Goal: Transaction & Acquisition: Download file/media

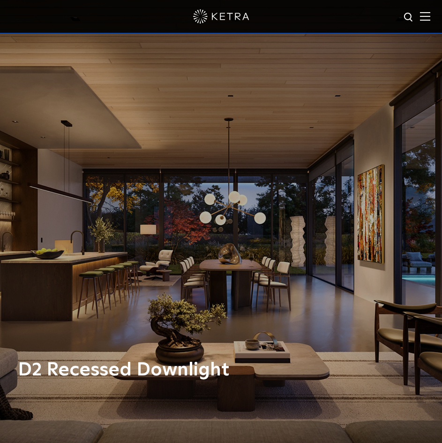
click at [430, 16] on img at bounding box center [425, 16] width 10 height 9
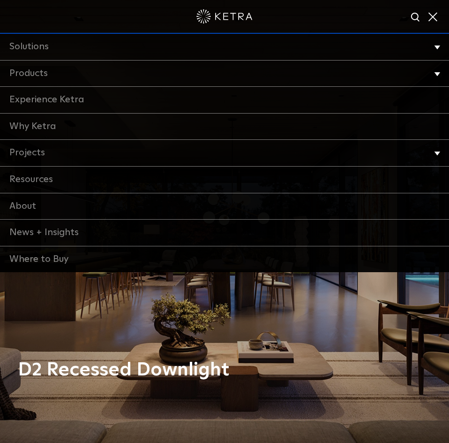
click at [247, 318] on div "D2 Recessed Downlight" at bounding box center [224, 221] width 449 height 443
click at [252, 308] on div "D2 Recessed Downlight" at bounding box center [224, 221] width 449 height 443
click at [436, 9] on div at bounding box center [224, 17] width 449 height 34
click at [432, 18] on span at bounding box center [432, 16] width 10 height 9
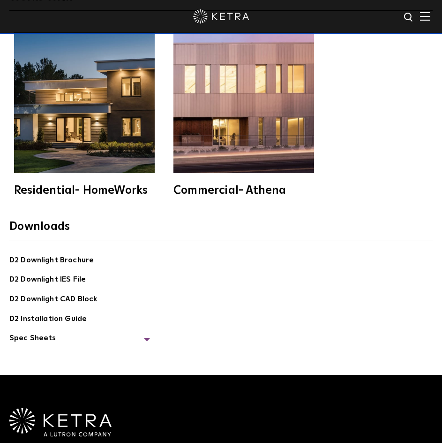
scroll to position [2766, 0]
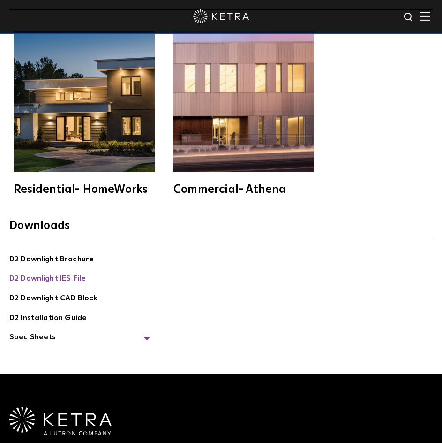
click at [74, 282] on link "D2 Downlight IES File" at bounding box center [47, 279] width 76 height 14
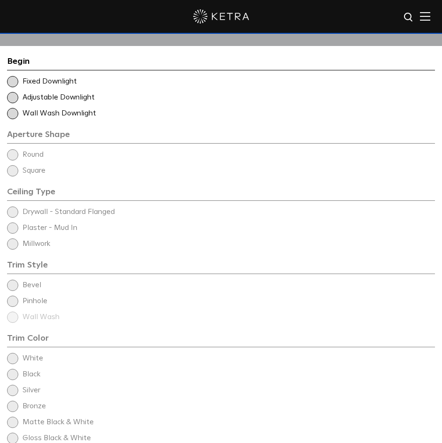
scroll to position [1313, 0]
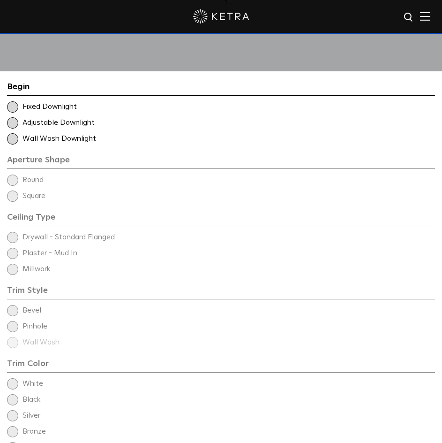
click at [10, 125] on span at bounding box center [12, 122] width 11 height 11
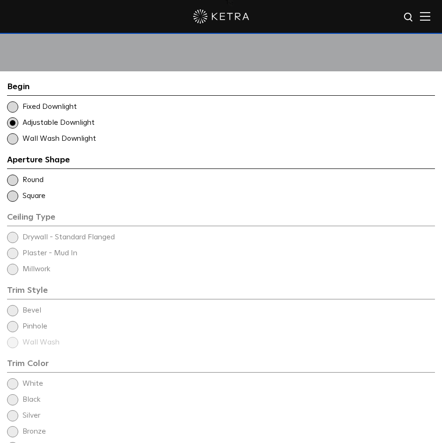
click at [15, 198] on span at bounding box center [12, 195] width 11 height 11
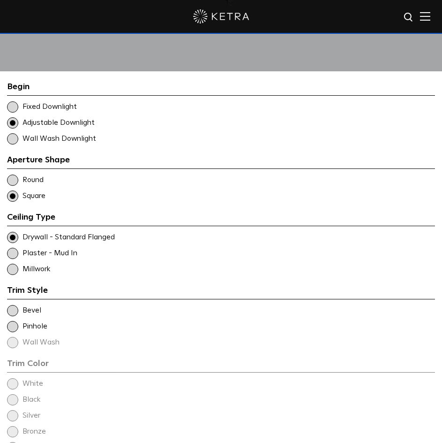
click at [18, 184] on div "Ceiling Type Round Drywall - Standard Flanged Round" at bounding box center [221, 179] width 428 height 11
click at [15, 250] on span at bounding box center [12, 253] width 11 height 11
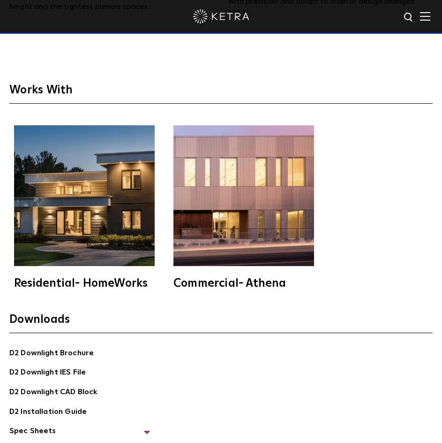
scroll to position [2813, 0]
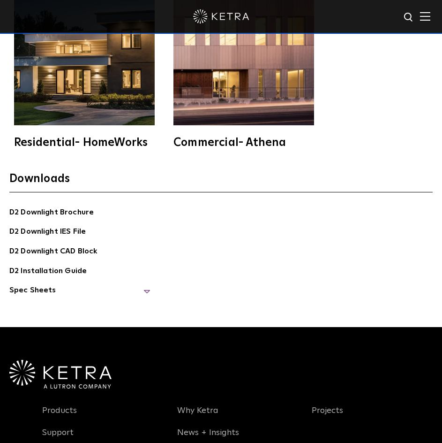
click at [32, 286] on span "Spec Sheets" at bounding box center [79, 293] width 141 height 19
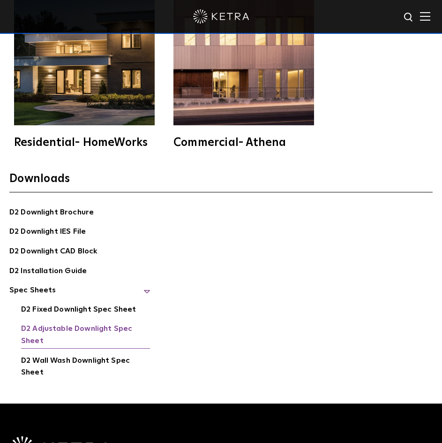
click at [113, 329] on link "D2 Adjustable Downlight Spec Sheet" at bounding box center [85, 335] width 129 height 25
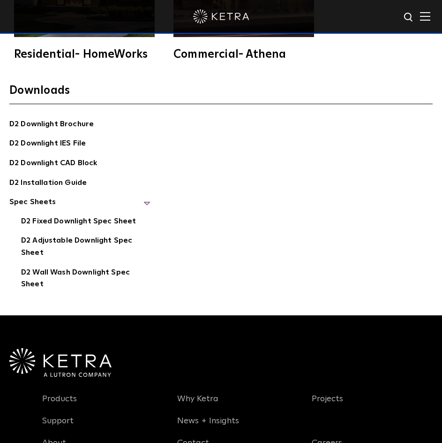
scroll to position [2907, 0]
